Goal: Ask a question

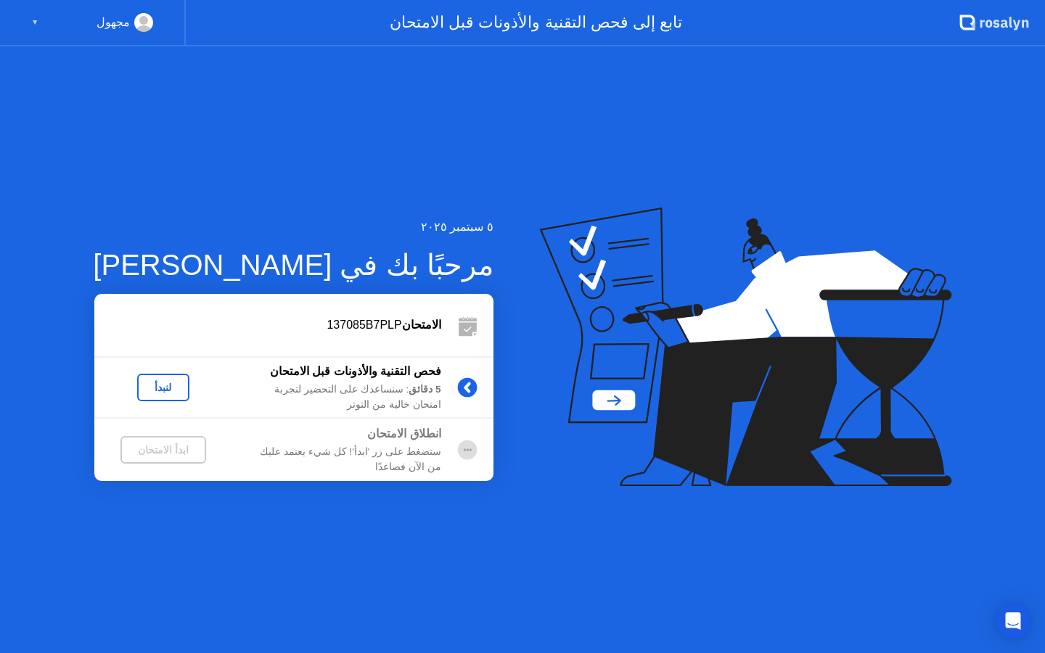
click at [39, 22] on div "مجهول ▼" at bounding box center [92, 22] width 122 height 19
click at [34, 23] on div "▼" at bounding box center [34, 22] width 7 height 19
click at [1010, 617] on icon "Open Intercom Messenger" at bounding box center [1012, 621] width 17 height 19
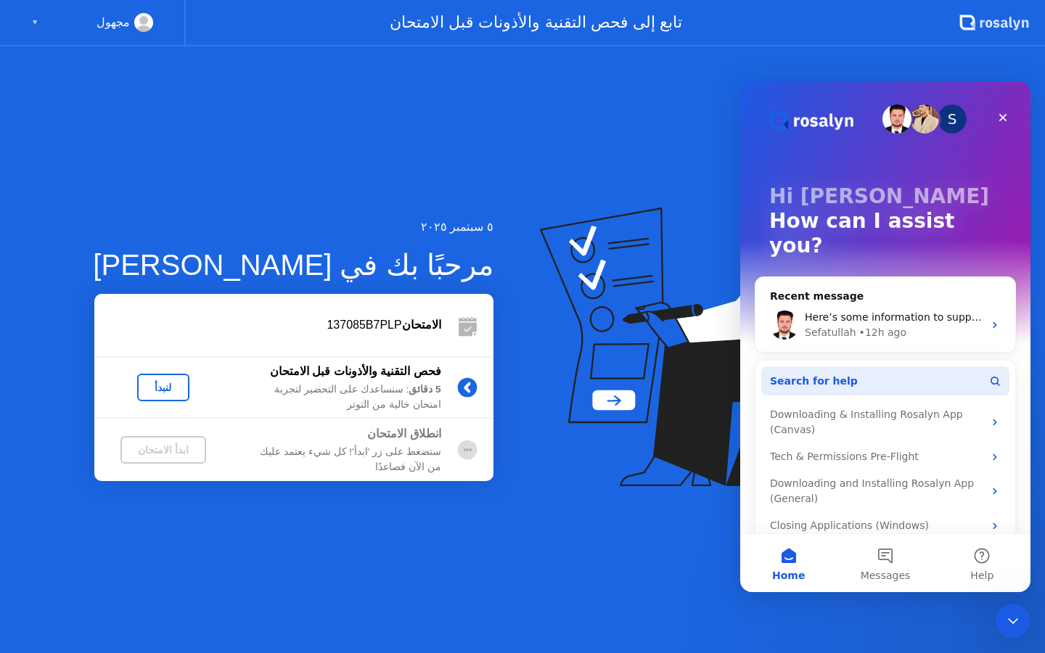
click at [822, 366] on button "Search for help" at bounding box center [885, 380] width 248 height 29
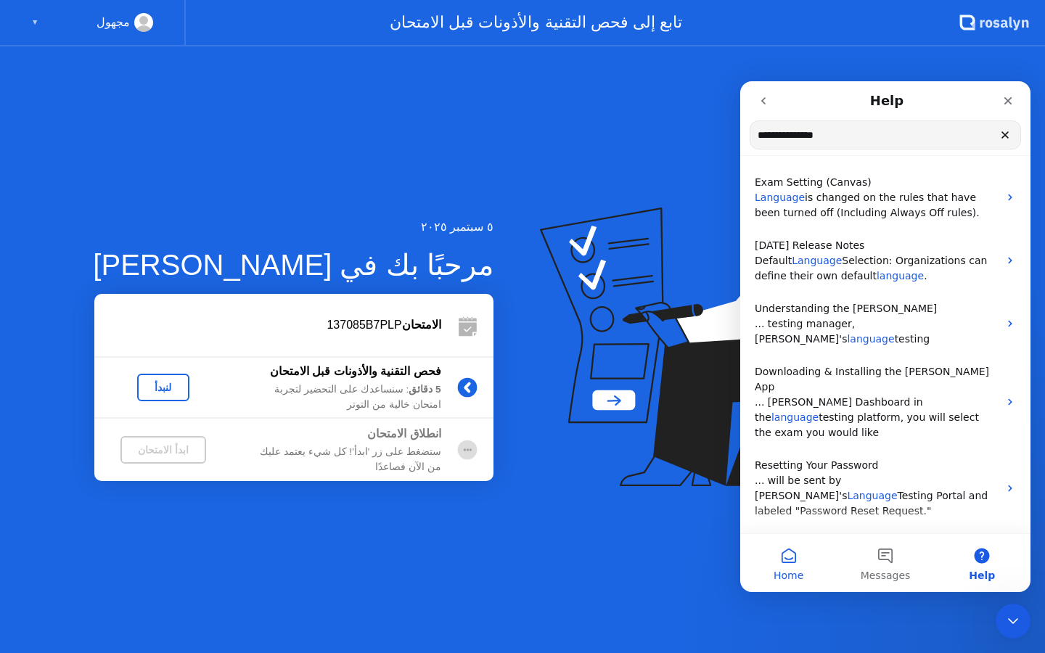
type input "**********"
click at [790, 550] on button "Home" at bounding box center [788, 563] width 97 height 58
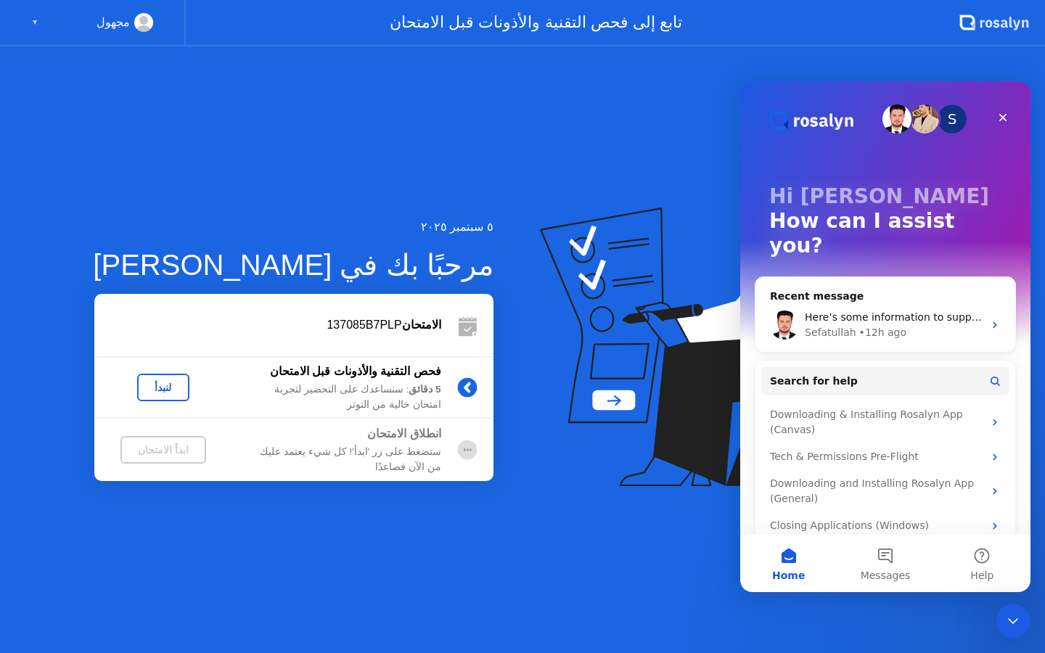
click at [115, 24] on div "مجهول" at bounding box center [113, 22] width 33 height 19
click at [1014, 615] on icon "Close Intercom Messenger" at bounding box center [1010, 618] width 17 height 17
